Goal: Find specific page/section: Find specific page/section

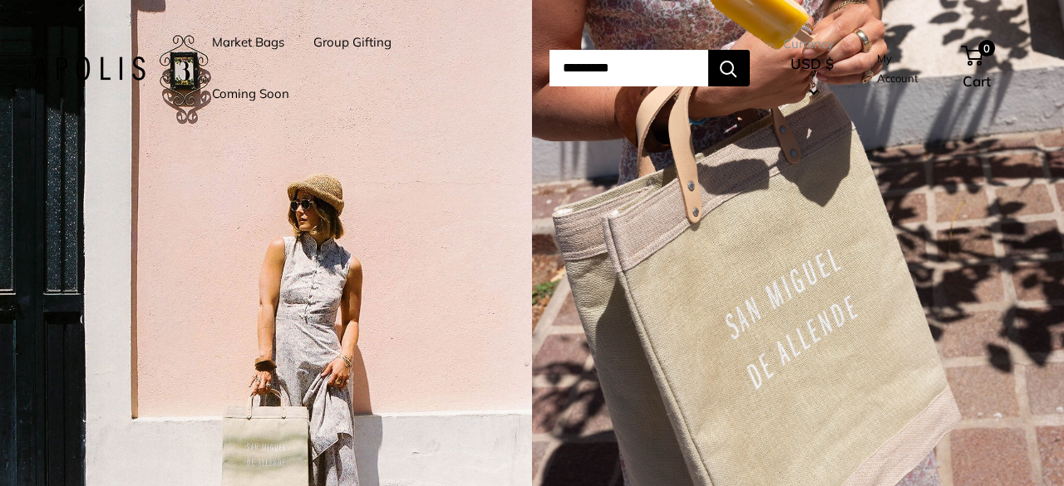
click at [585, 64] on input "Search..." at bounding box center [629, 68] width 159 height 37
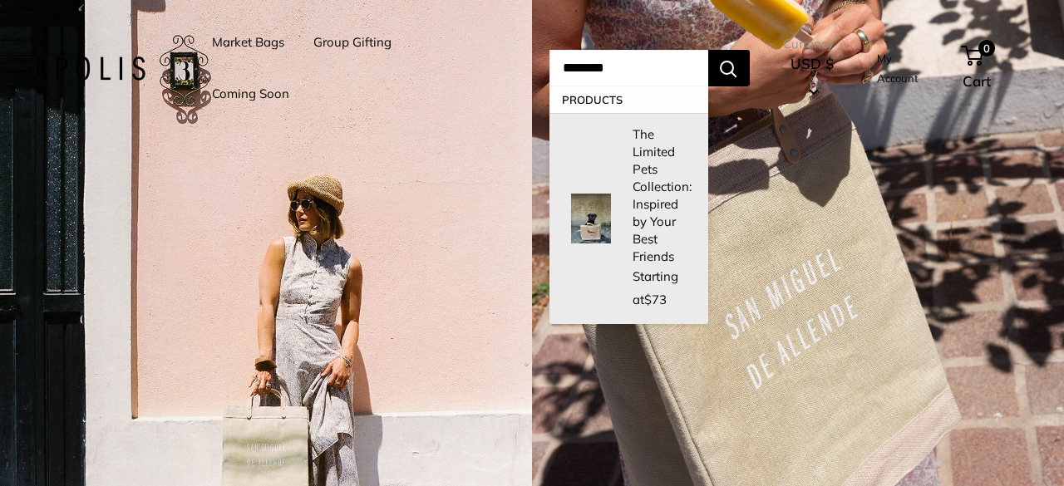
type input "********"
click at [633, 181] on p "The Limited Pets Collection: Inspired by Your Best Friends" at bounding box center [662, 196] width 59 height 140
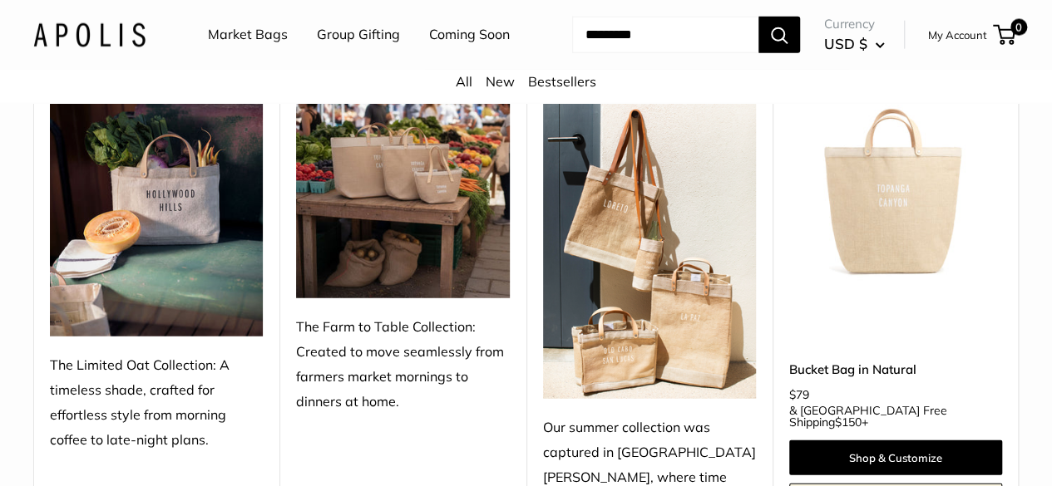
scroll to position [2058, 0]
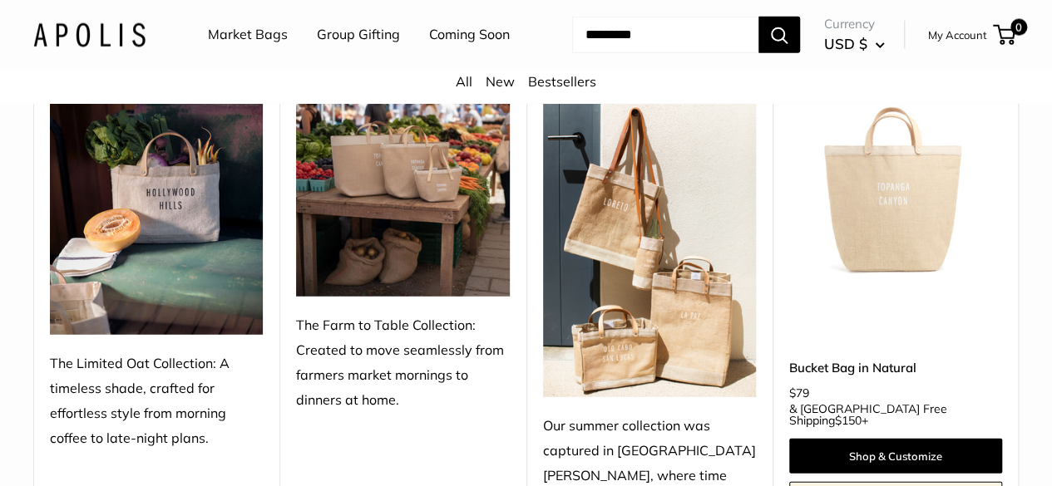
click at [621, 53] on input "Search..." at bounding box center [665, 35] width 186 height 37
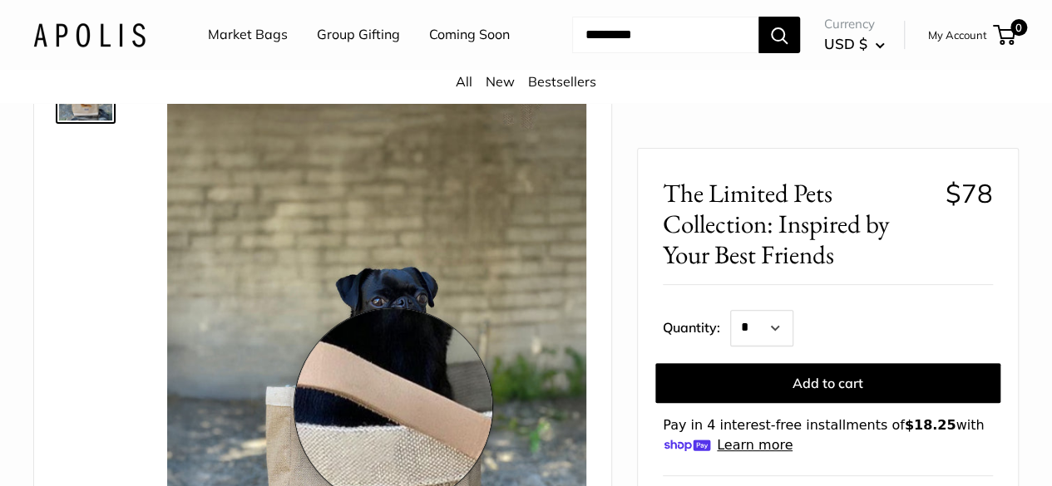
scroll to position [0, 0]
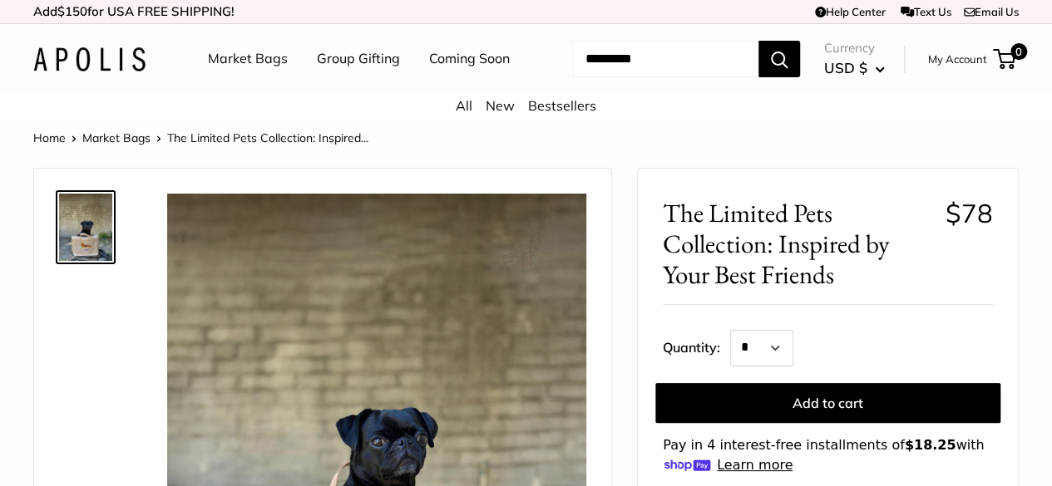
click at [248, 146] on span "The Limited Pets Collection: Inspired..." at bounding box center [267, 138] width 201 height 15
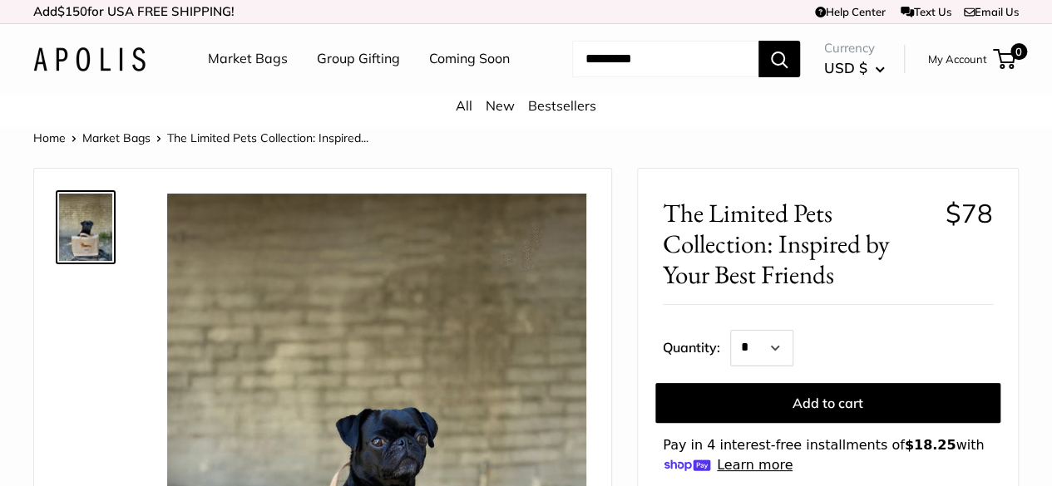
click at [429, 72] on link "Coming Soon" at bounding box center [469, 59] width 81 height 25
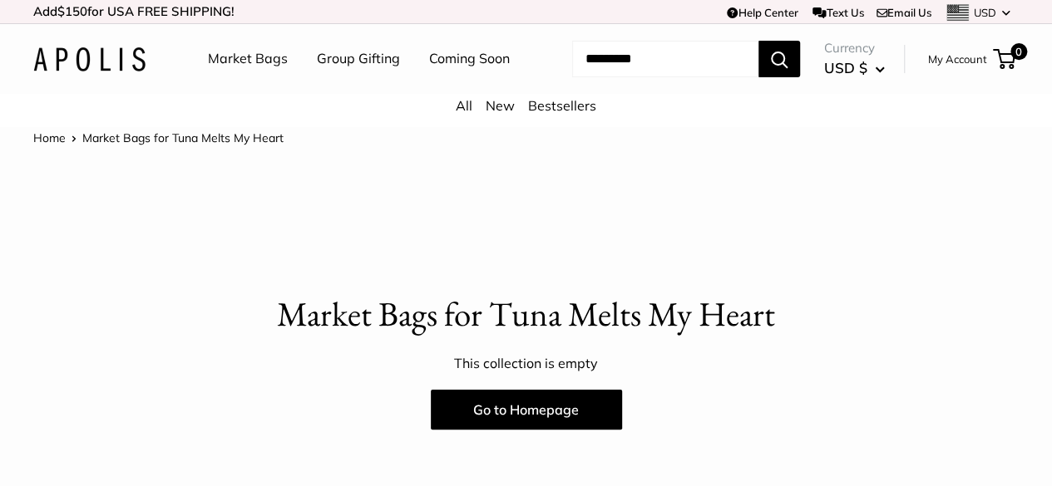
click at [469, 339] on p "Market Bags for Tuna Melts My Heart" at bounding box center [525, 314] width 985 height 49
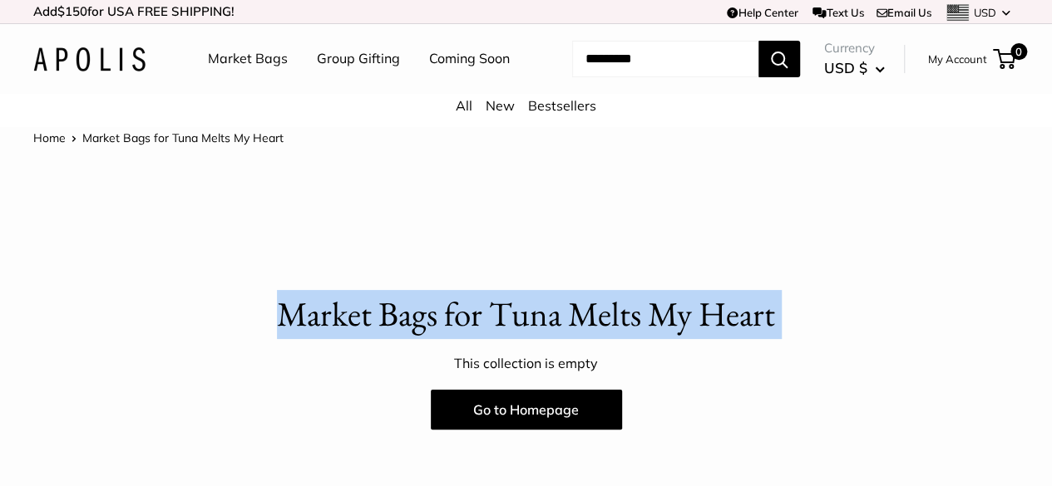
click at [469, 339] on p "Market Bags for Tuna Melts My Heart" at bounding box center [525, 314] width 985 height 49
